Goal: Task Accomplishment & Management: Manage account settings

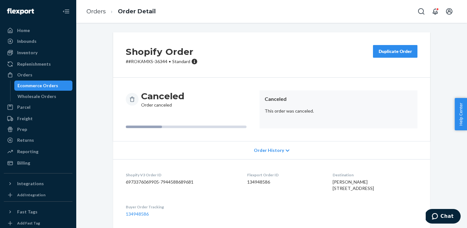
click at [33, 80] on div "Orders Ecommerce Orders Wholesale Orders" at bounding box center [38, 86] width 69 height 32
click at [34, 76] on div "Orders" at bounding box center [37, 74] width 67 height 9
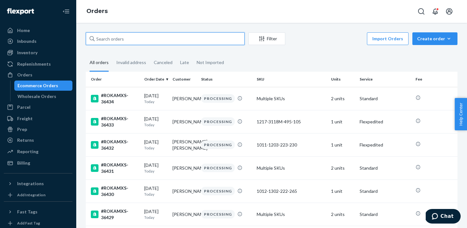
click at [125, 38] on input "text" at bounding box center [165, 38] width 159 height 13
paste input "#ROKAMXS-36434"
type input "#ROKAMXS-36434"
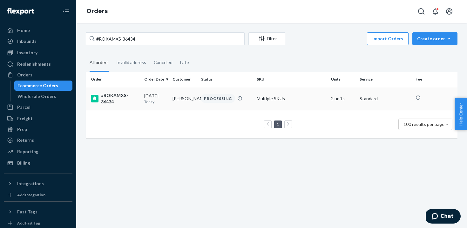
click at [117, 97] on div "#ROKAMXS-36434" at bounding box center [115, 98] width 48 height 13
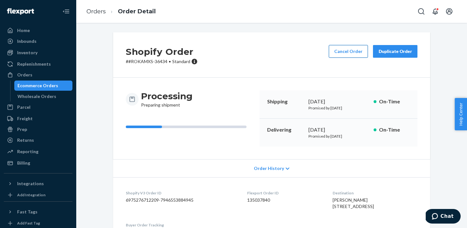
click at [347, 50] on button "Cancel Order" at bounding box center [348, 51] width 39 height 13
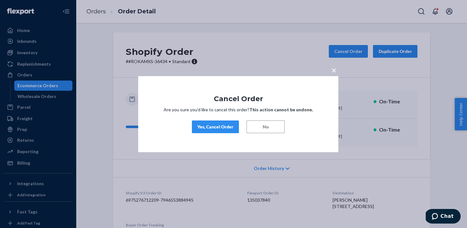
click at [220, 124] on div "Yes, Cancel Order" at bounding box center [215, 127] width 36 height 6
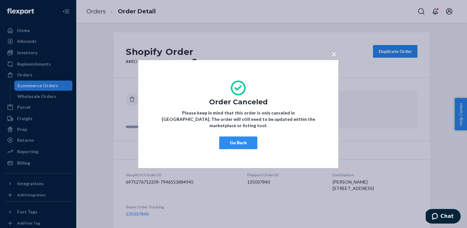
click at [243, 140] on button "Go Back" at bounding box center [238, 143] width 38 height 13
